Goal: Information Seeking & Learning: Check status

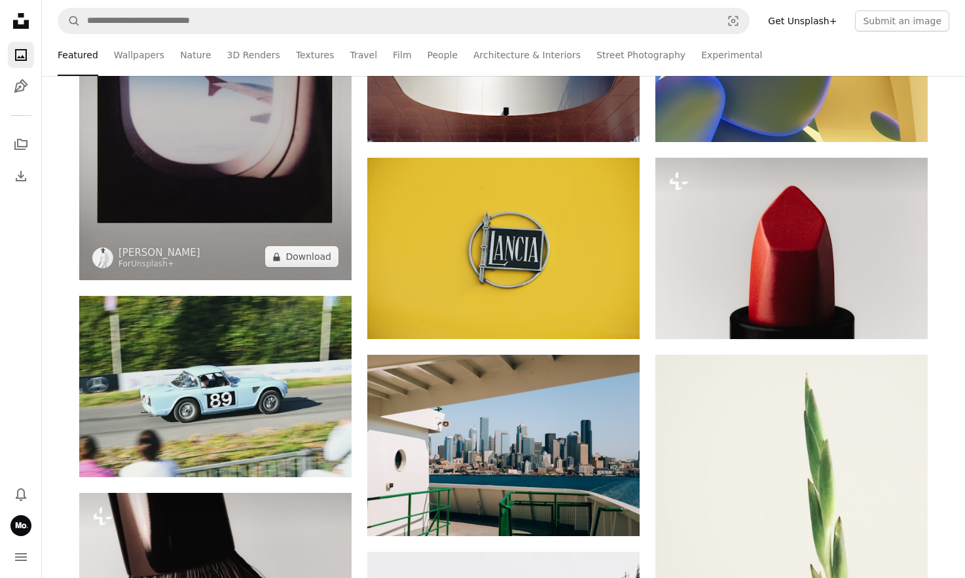
scroll to position [396, 0]
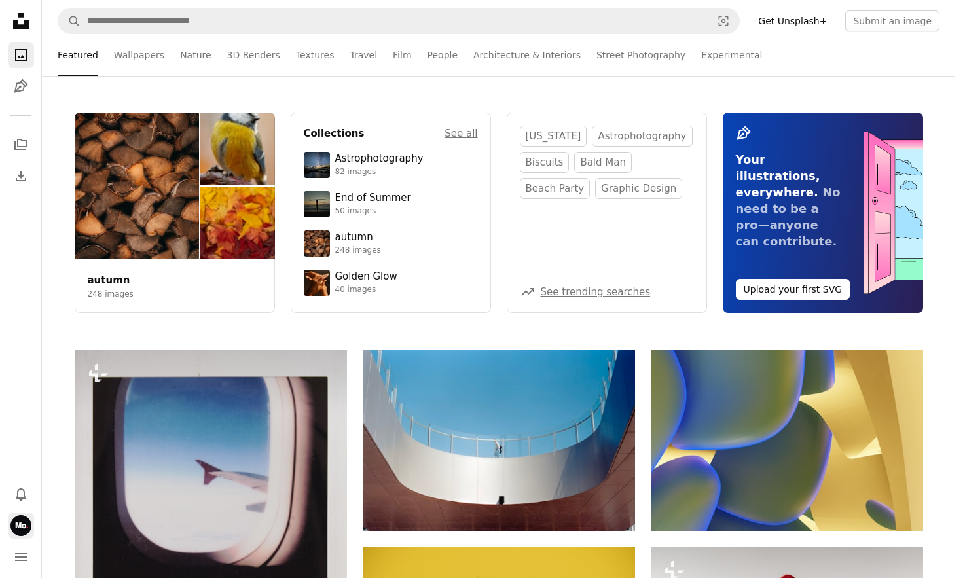
click at [19, 525] on img "Profile" at bounding box center [20, 525] width 21 height 21
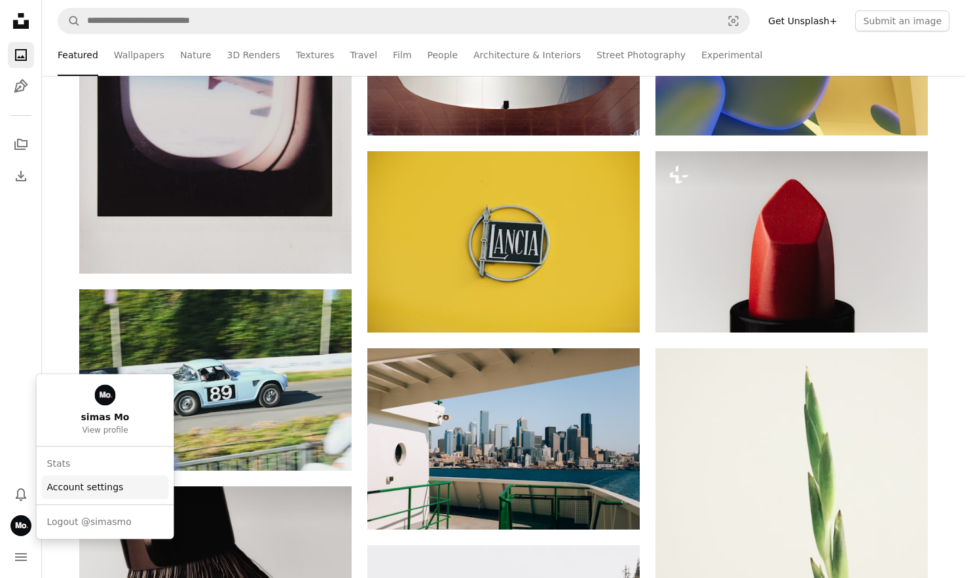
click at [51, 492] on link "Account settings" at bounding box center [105, 487] width 127 height 24
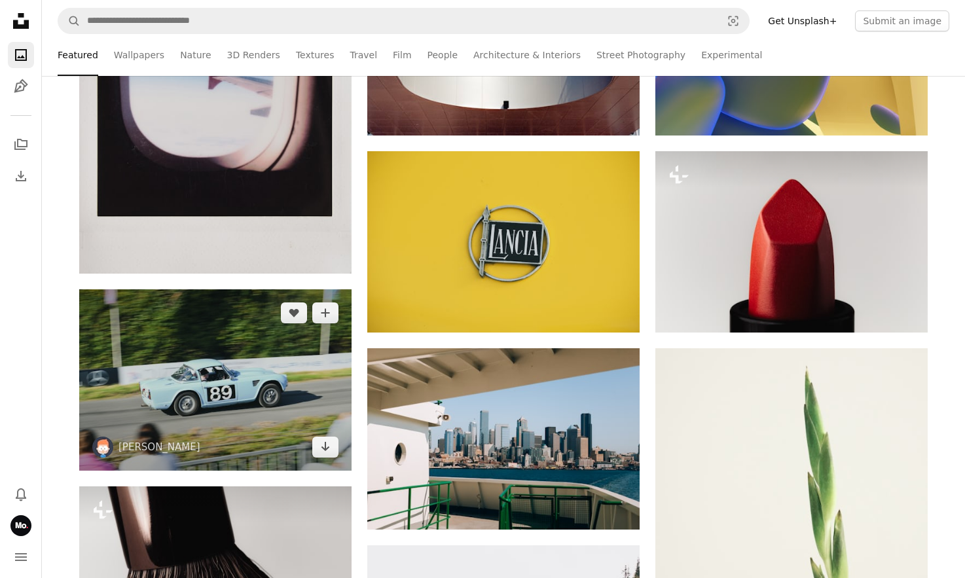
scroll to position [0, 0]
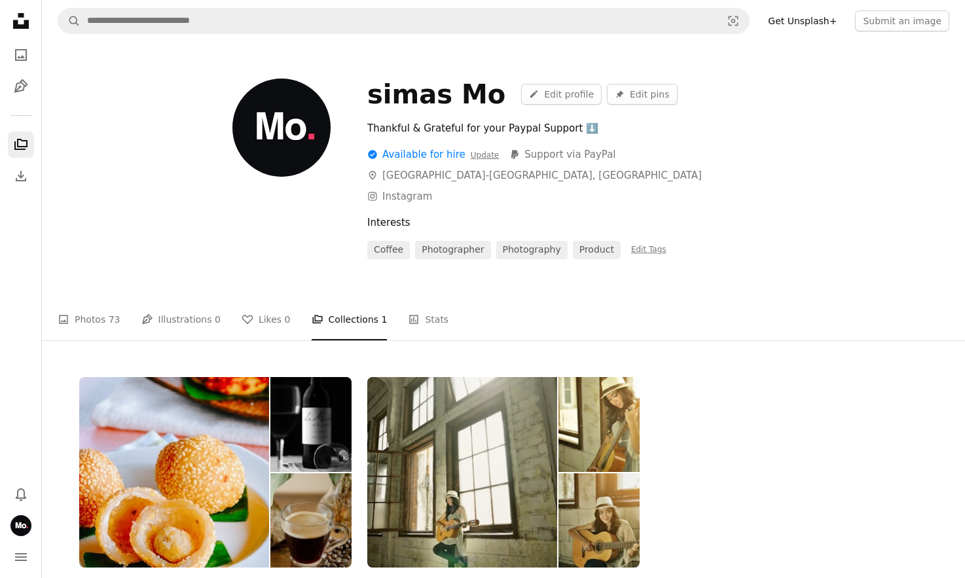
click at [765, 210] on div "Thankful & Grateful for your Paypal Support ⬇️ A checkmark inside of a circle A…" at bounding box center [647, 189] width 561 height 139
click at [904, 24] on button "Submit an image" at bounding box center [902, 20] width 94 height 21
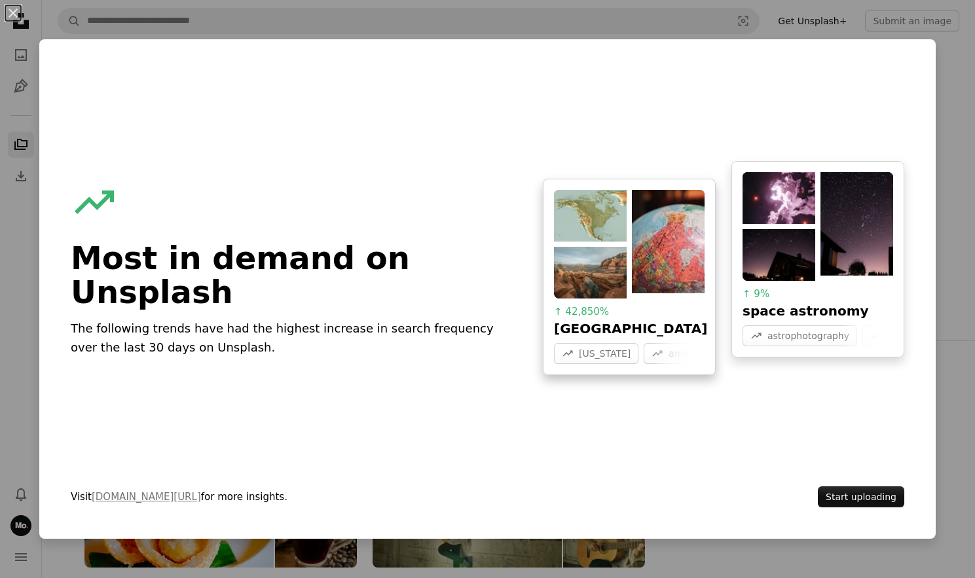
click at [620, 270] on div at bounding box center [629, 244] width 151 height 109
click at [923, 111] on form "A trend sign Most in demand on Unsplash The following trends have had the highe…" at bounding box center [487, 289] width 896 height 500
click at [940, 124] on div "An X shape A trend sign Most in demand on Unsplash The following trends have ha…" at bounding box center [487, 289] width 975 height 578
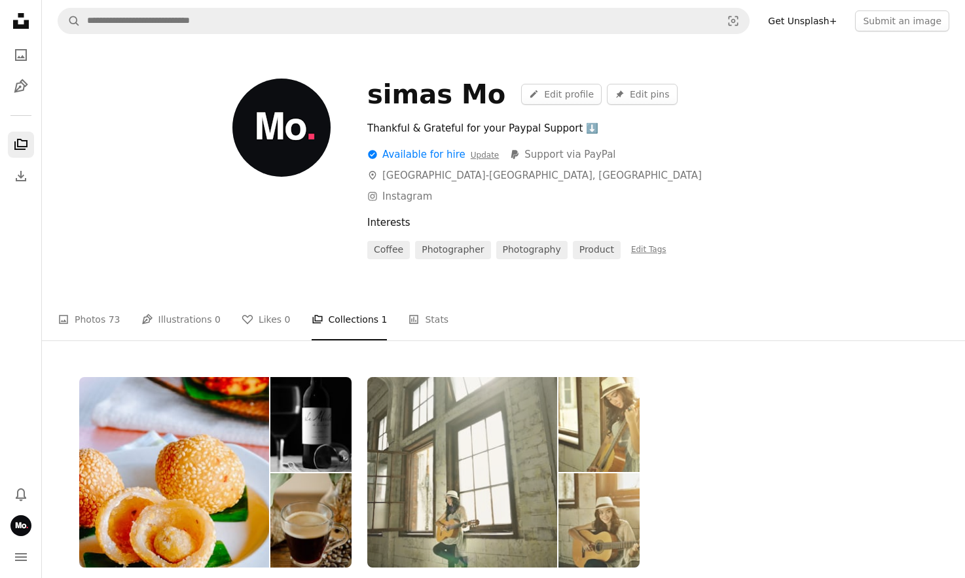
click at [441, 437] on img at bounding box center [462, 472] width 190 height 191
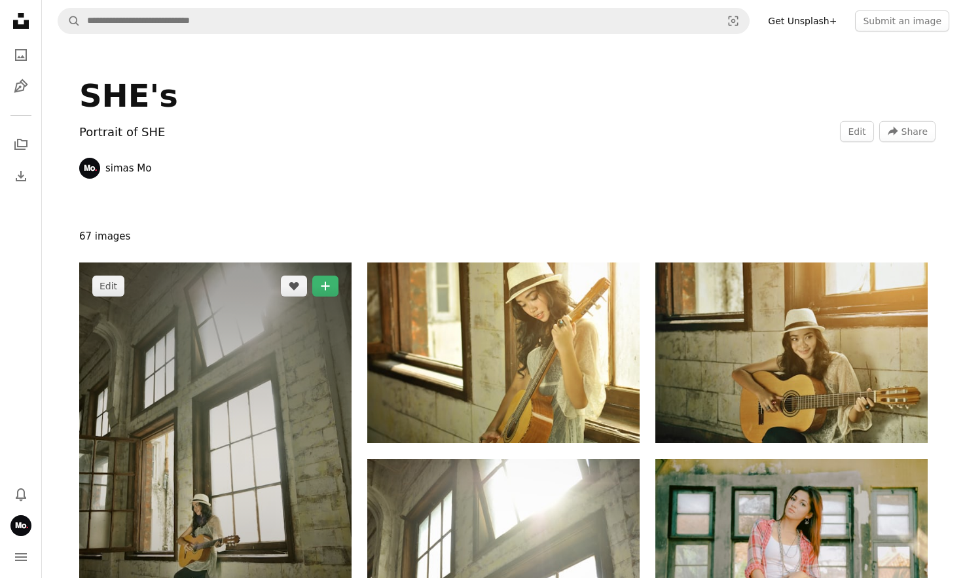
click at [310, 342] on img at bounding box center [215, 468] width 272 height 411
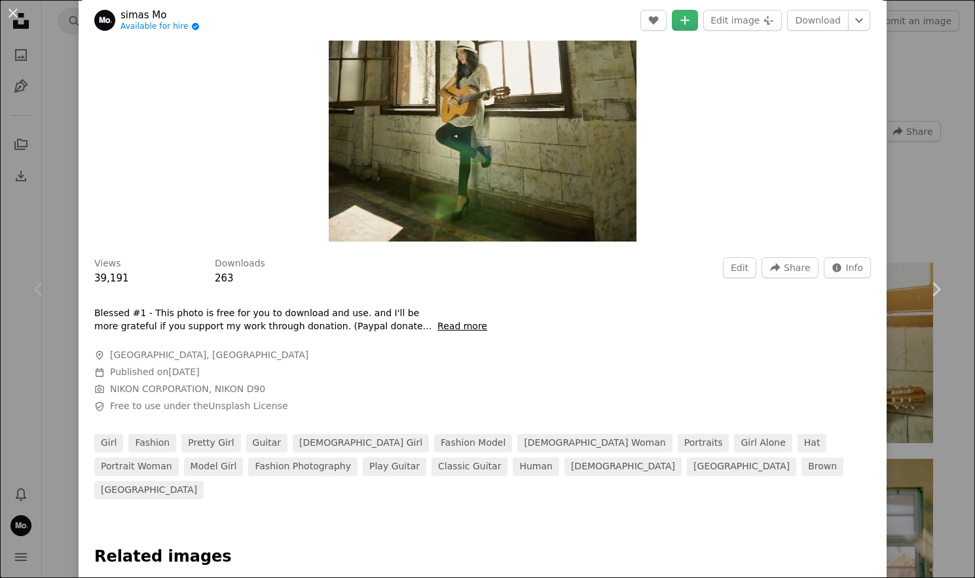
scroll to position [392, 0]
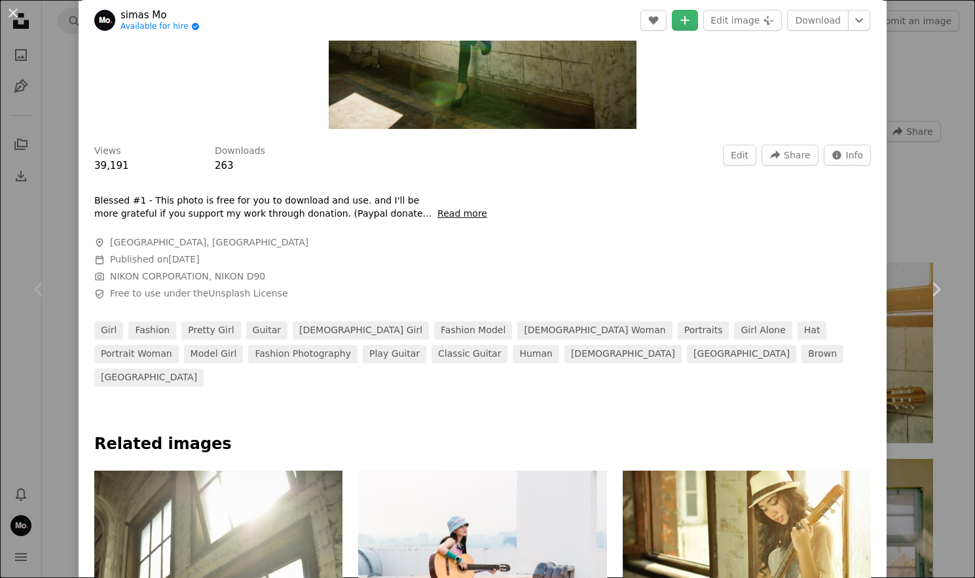
click at [462, 216] on button "Read more" at bounding box center [462, 214] width 50 height 13
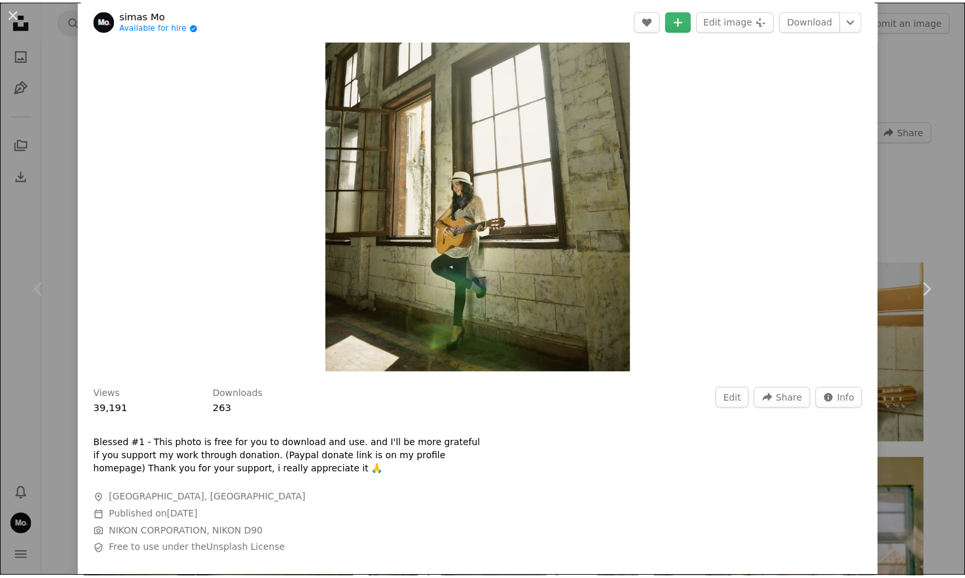
scroll to position [0, 0]
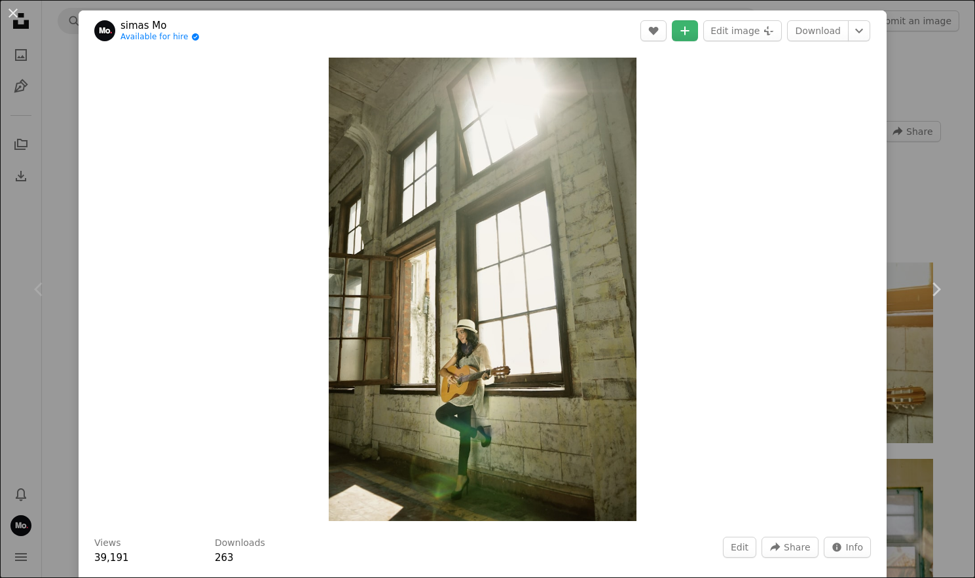
click at [906, 193] on div "An X shape Chevron left Chevron right [PERSON_NAME] Mo Available for hire A che…" at bounding box center [487, 289] width 975 height 578
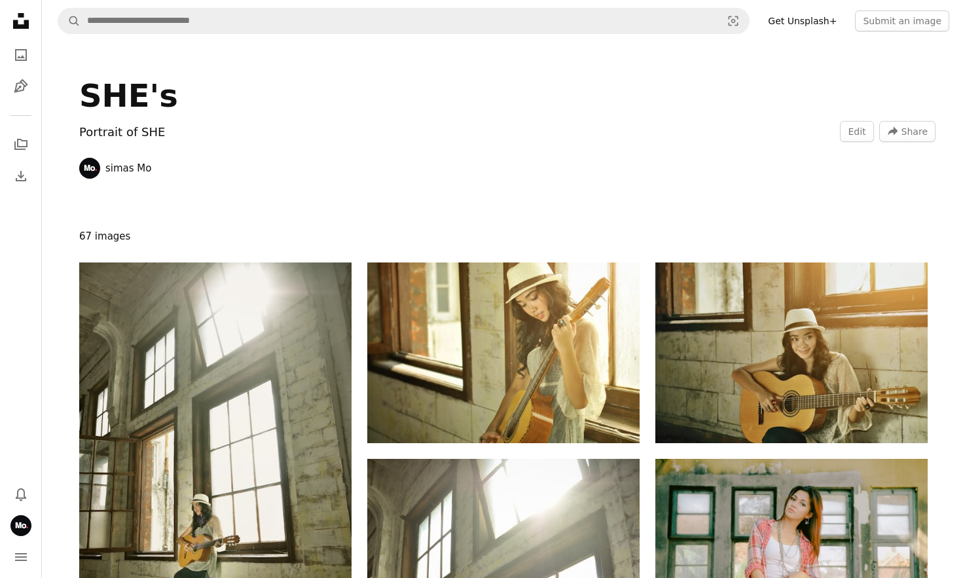
click at [813, 203] on div "SHE's Portrait of SHE [PERSON_NAME] Mo Edit A forward-right arrow Share" at bounding box center [504, 134] width 880 height 184
click at [800, 200] on div "SHE's Portrait of SHE [PERSON_NAME] Mo Edit A forward-right arrow Share" at bounding box center [504, 134] width 880 height 184
click at [15, 537] on button "Profile" at bounding box center [21, 526] width 26 height 26
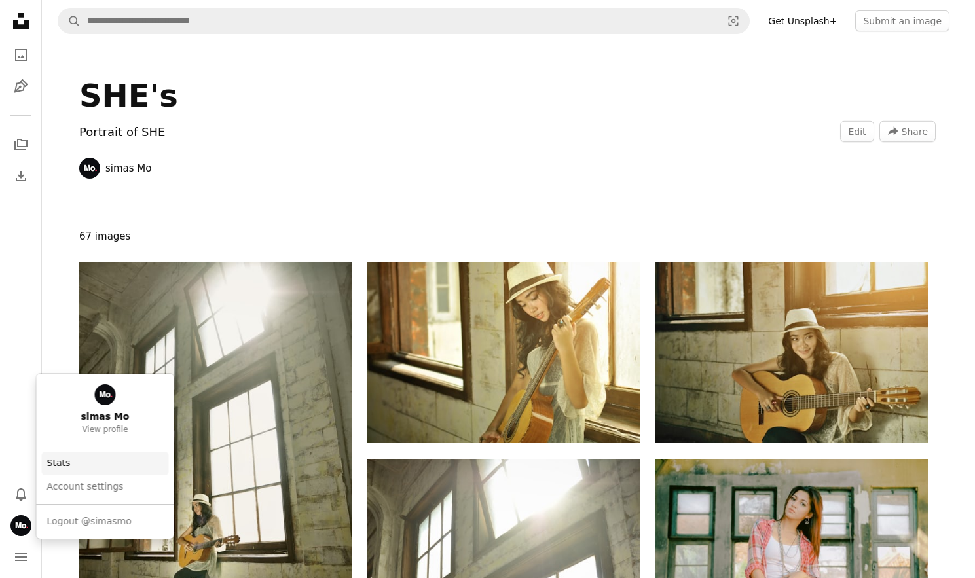
click at [65, 469] on link "Stats" at bounding box center [105, 464] width 127 height 24
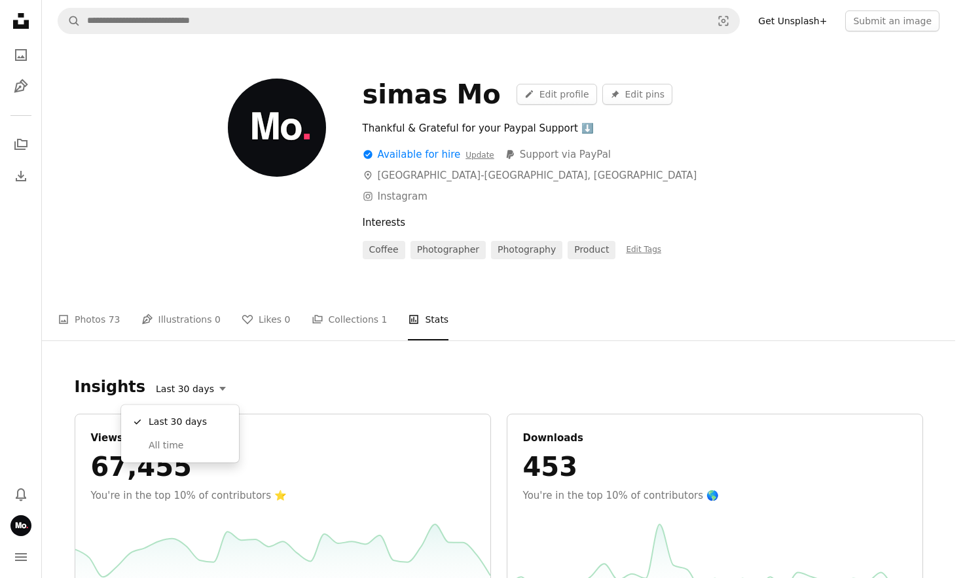
click at [203, 390] on button "Last 30 days" at bounding box center [191, 389] width 84 height 20
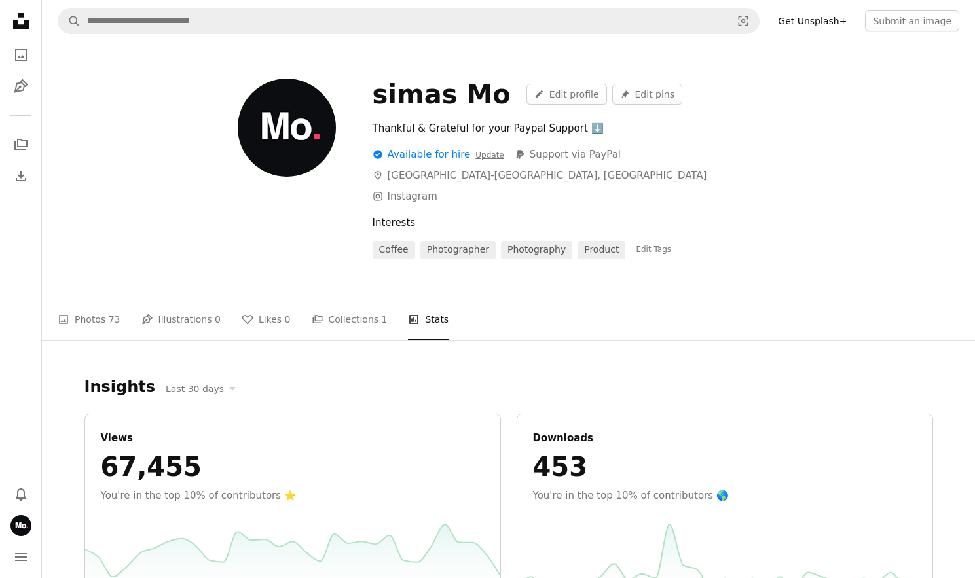
click at [207, 379] on button "Last 30 days" at bounding box center [200, 389] width 84 height 20
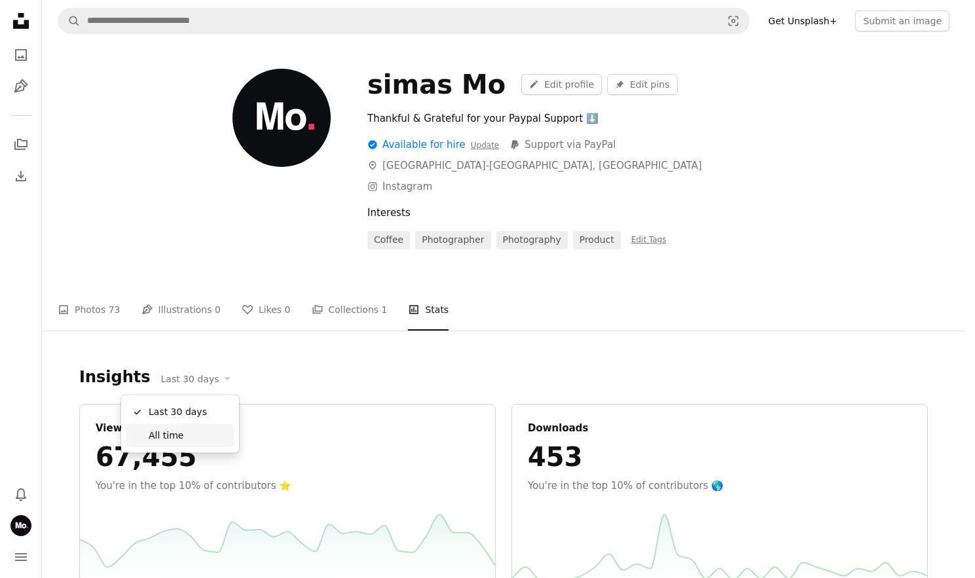
click at [180, 430] on span "All time" at bounding box center [189, 435] width 80 height 13
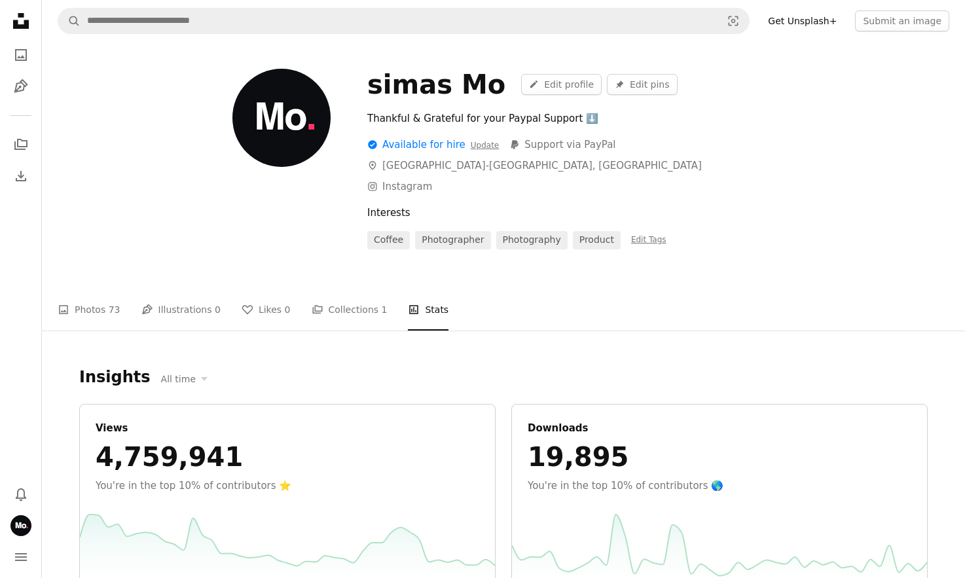
click at [658, 207] on div "Thankful & Grateful for your Paypal Support ⬇️ A checkmark inside of a circle A…" at bounding box center [647, 180] width 561 height 139
click at [661, 206] on div "Thankful & Grateful for your Paypal Support ⬇️ A checkmark inside of a circle A…" at bounding box center [647, 180] width 561 height 139
